Goal: Task Accomplishment & Management: Manage account settings

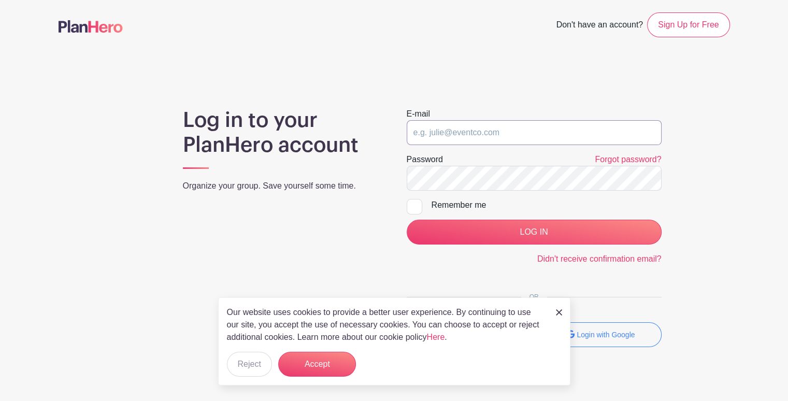
click at [463, 127] on input "email" at bounding box center [534, 132] width 255 height 25
type input "[EMAIL_ADDRESS][DOMAIN_NAME]"
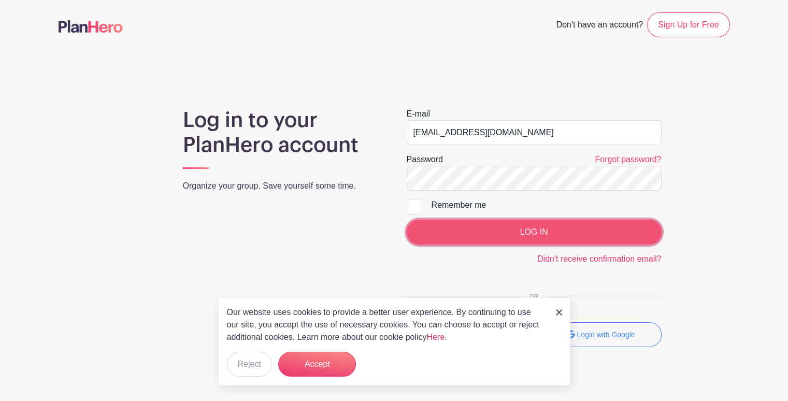
click at [506, 227] on input "LOG IN" at bounding box center [534, 232] width 255 height 25
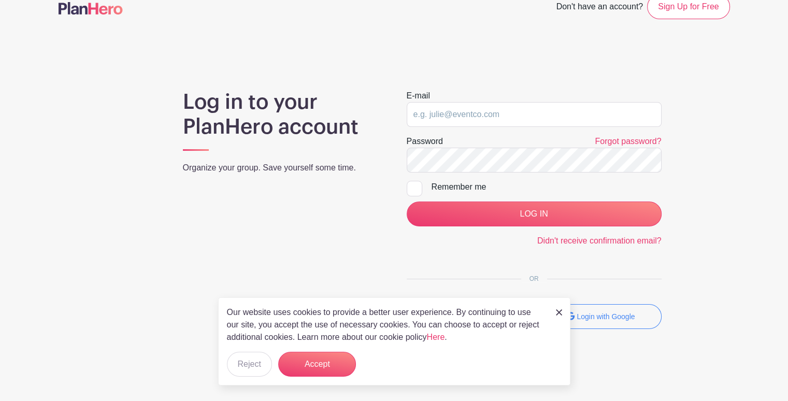
scroll to position [29, 0]
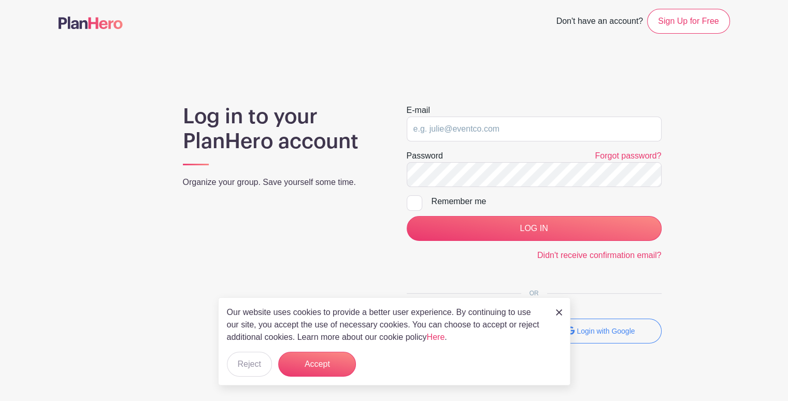
click at [788, 137] on html "Loading... Your account is deactivated. Don't have an account? Sign Up for Free…" at bounding box center [394, 193] width 788 height 445
click at [334, 362] on button "Accept" at bounding box center [317, 364] width 78 height 25
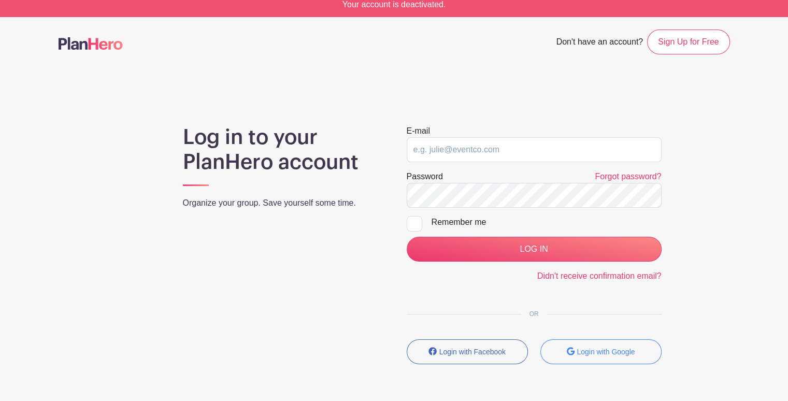
scroll to position [0, 0]
